Goal: Task Accomplishment & Management: Manage account settings

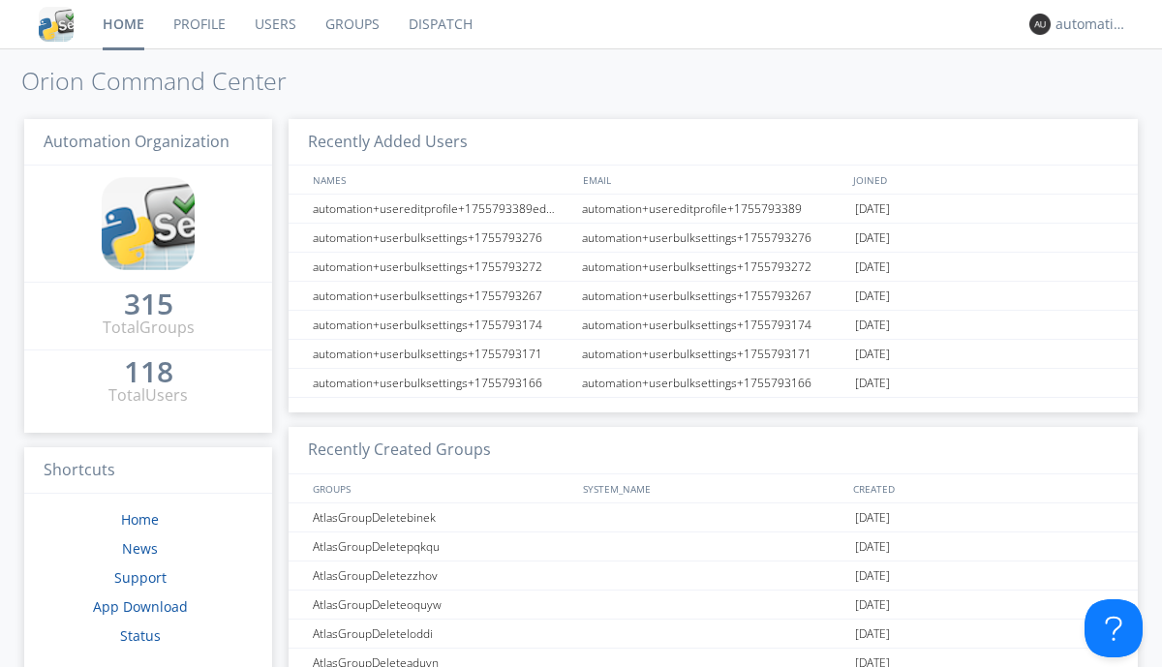
click at [439, 24] on link "Dispatch" at bounding box center [440, 24] width 93 height 48
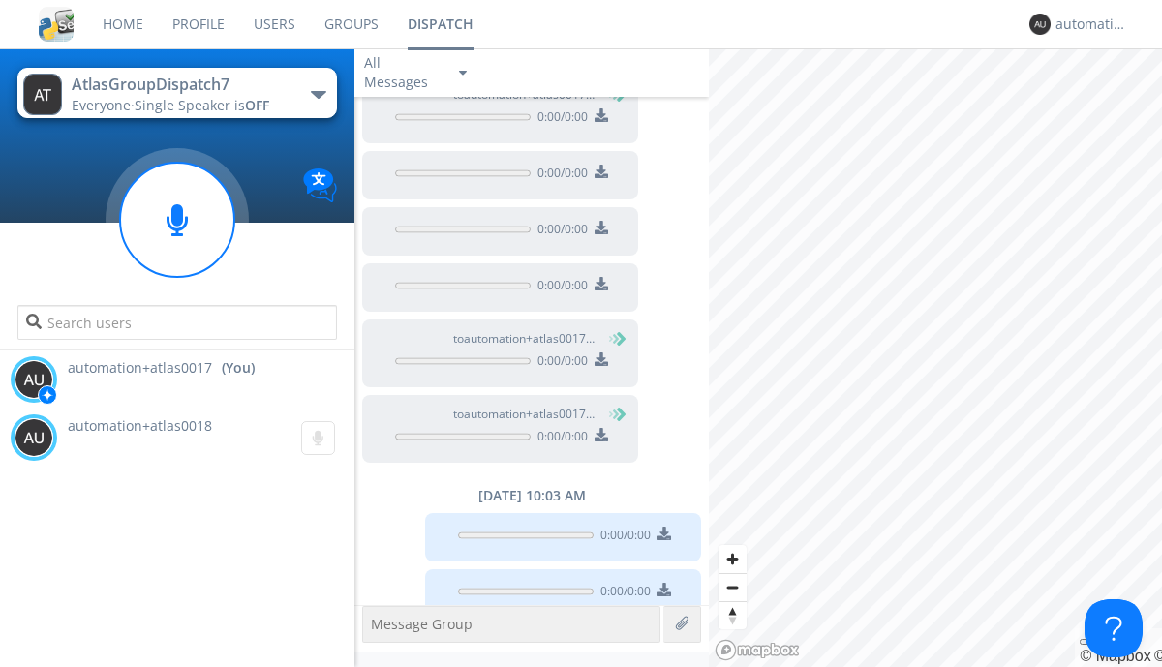
scroll to position [1136, 0]
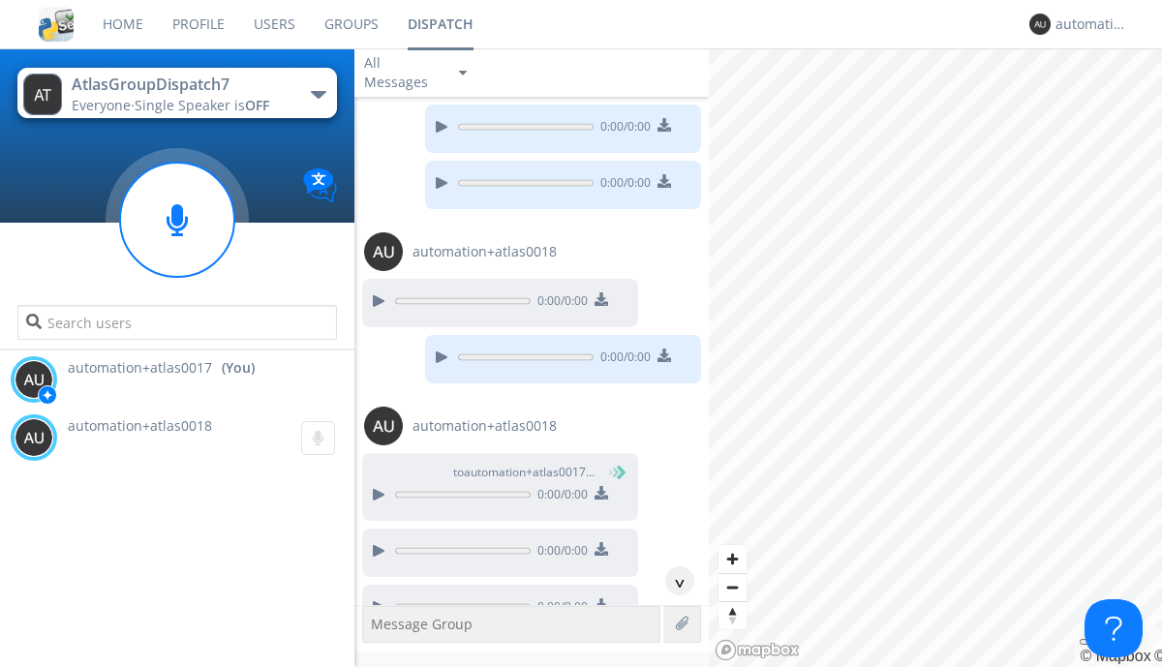
scroll to position [35, 0]
click at [672, 581] on div "^" at bounding box center [679, 580] width 29 height 29
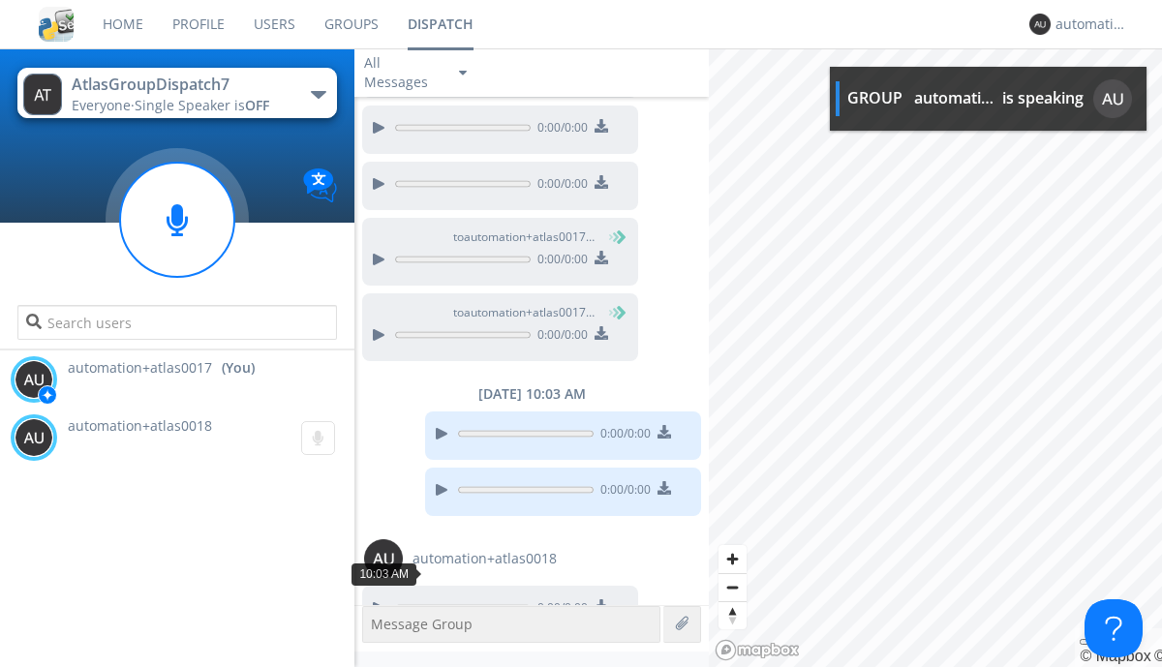
scroll to position [1195, 0]
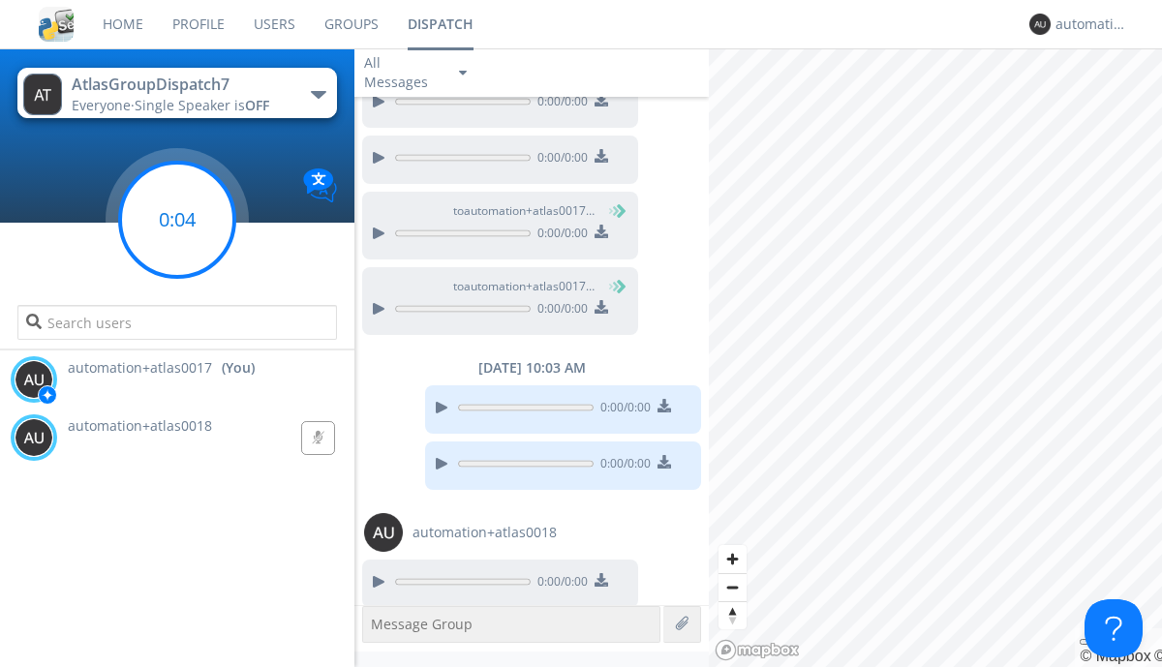
click at [177, 220] on g at bounding box center [177, 220] width 114 height 114
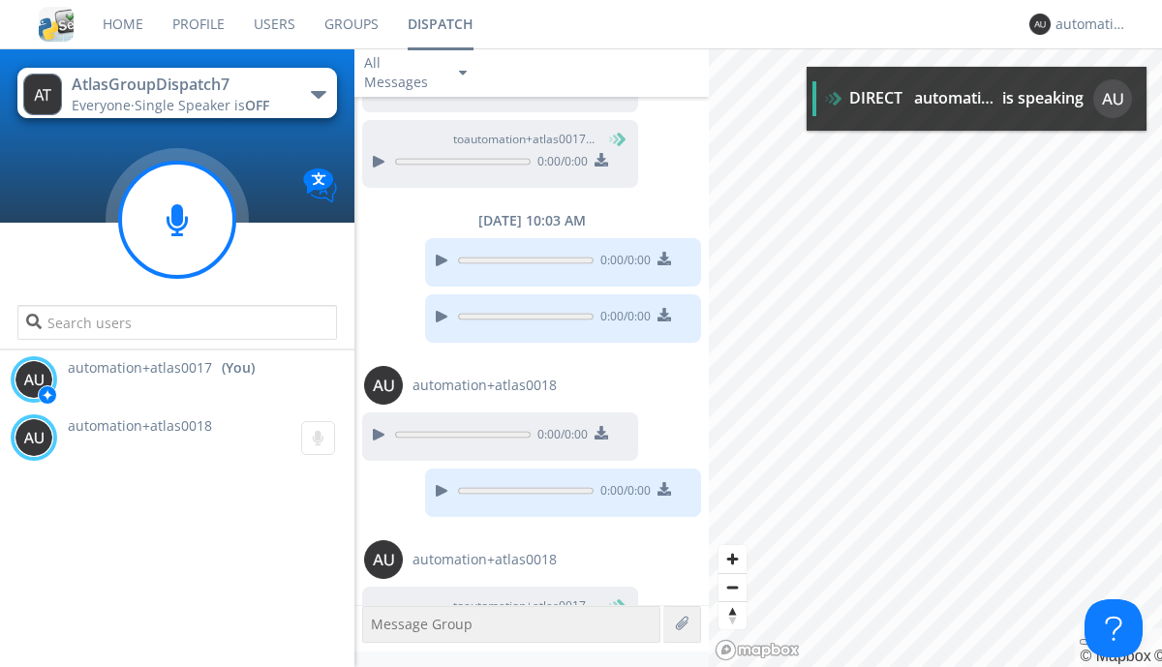
scroll to position [1387, 0]
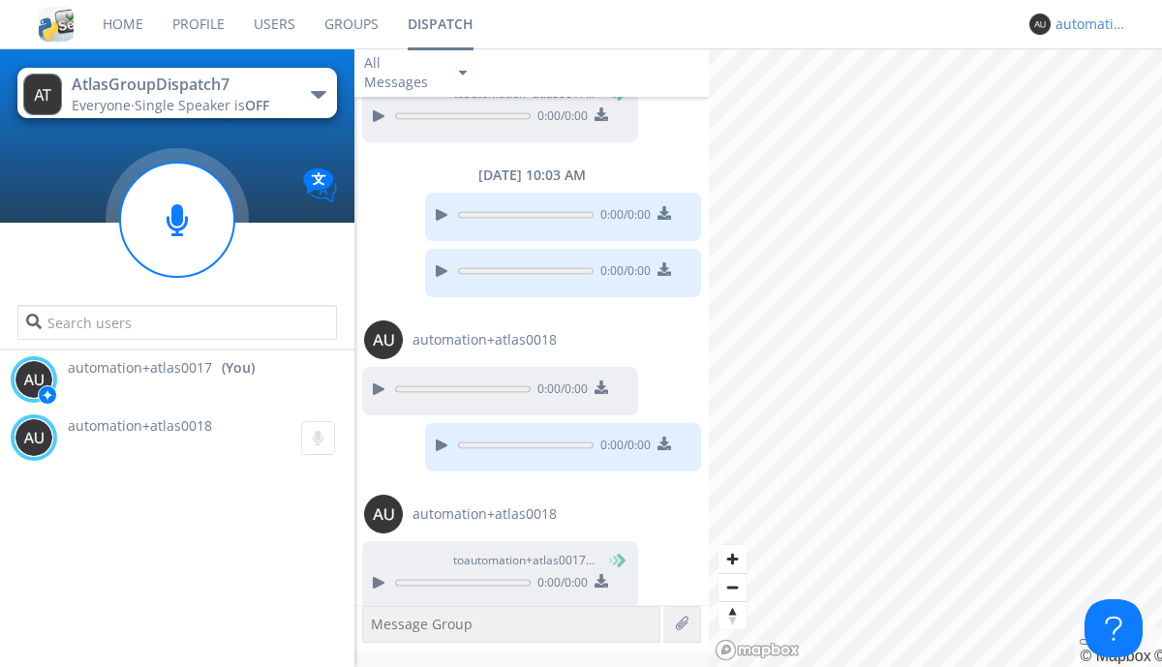
click at [1086, 24] on div "automation+atlas0017" at bounding box center [1091, 24] width 73 height 19
click at [1101, 102] on div "Log Out" at bounding box center [1101, 102] width 100 height 35
